Goal: Find contact information: Find contact information

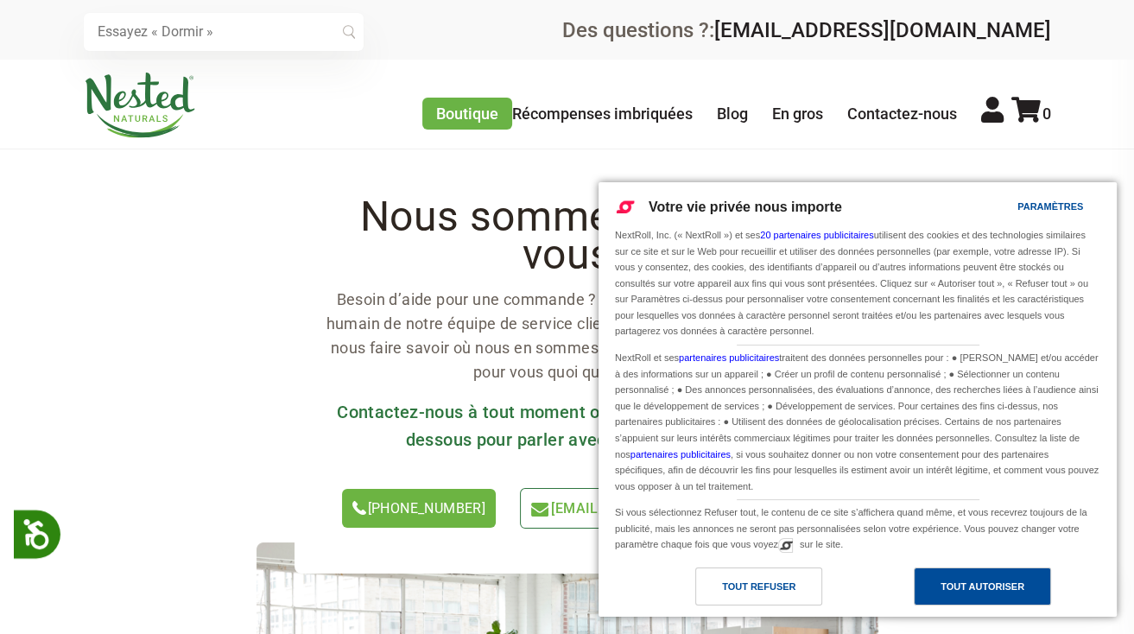
click at [961, 595] on div "Tout autoriser" at bounding box center [982, 586] width 84 height 19
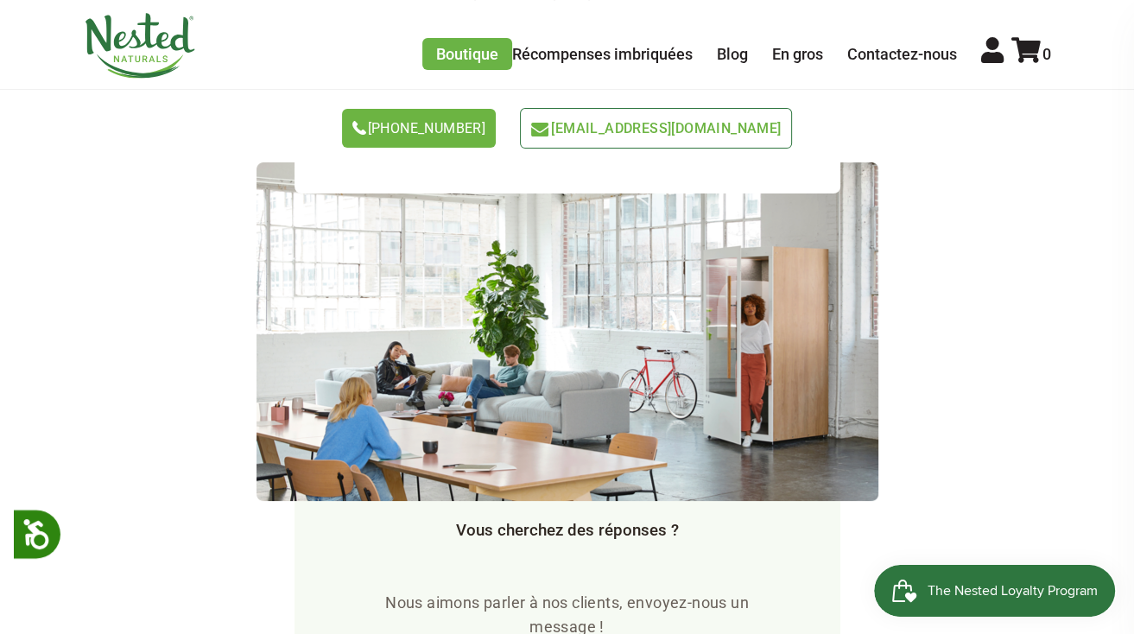
scroll to position [345, 0]
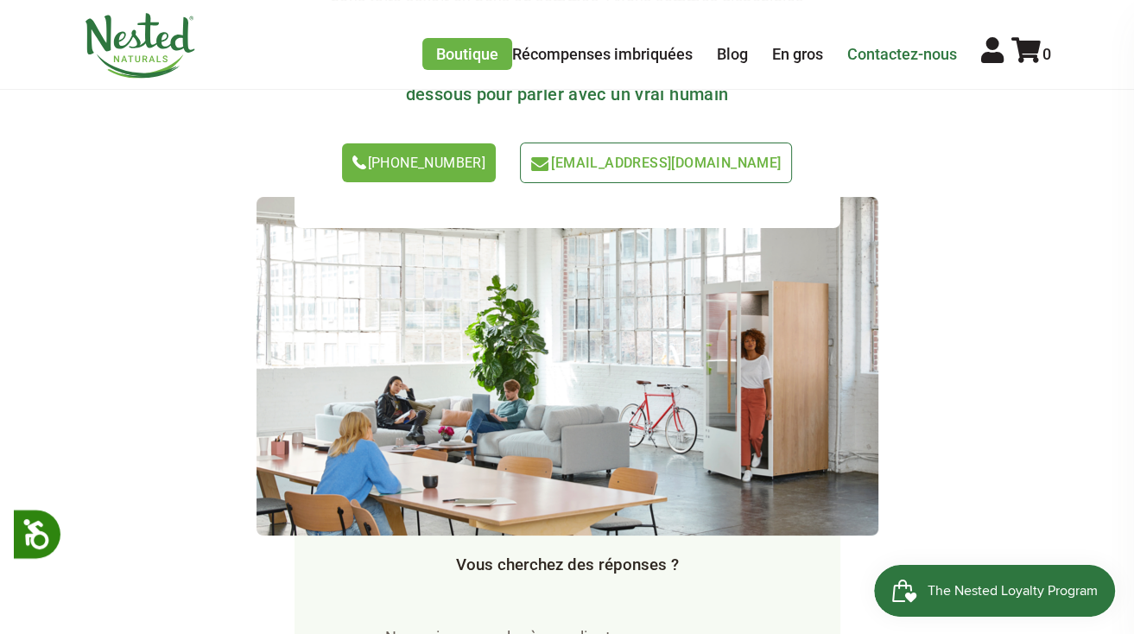
click at [856, 59] on link "Contactez-nous" at bounding box center [902, 54] width 110 height 18
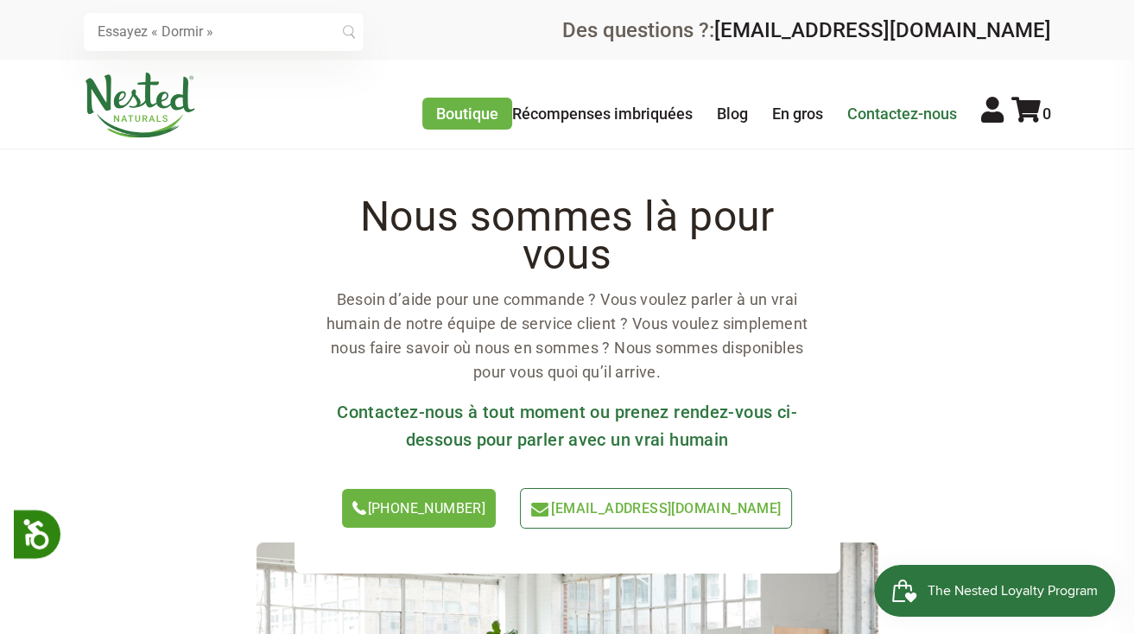
click at [869, 117] on link "Contactez-nous" at bounding box center [902, 113] width 110 height 18
